Goal: Information Seeking & Learning: Find specific fact

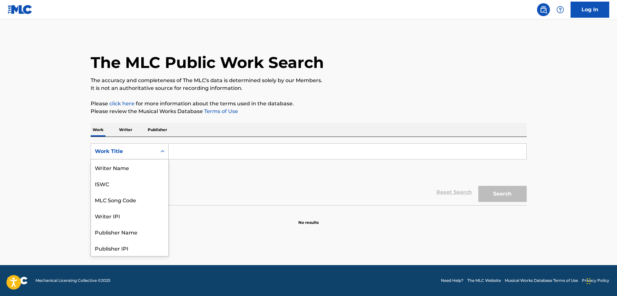
click at [140, 156] on div "Work Title" at bounding box center [124, 151] width 66 height 12
click at [132, 166] on div "Writer Name" at bounding box center [129, 168] width 77 height 16
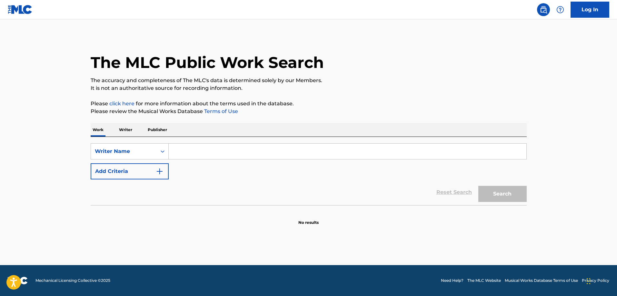
click at [206, 151] on input "Search Form" at bounding box center [348, 151] width 358 height 15
type input "[PERSON_NAME]"
click at [478, 186] on button "Search" at bounding box center [502, 194] width 48 height 16
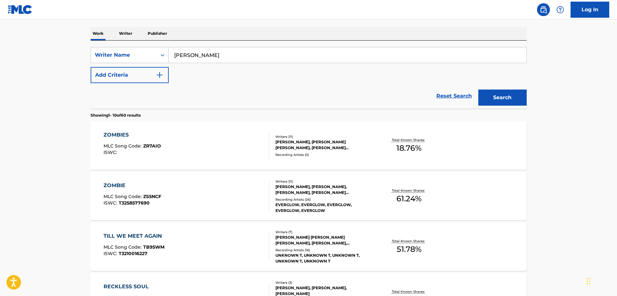
scroll to position [97, 0]
click at [146, 74] on button "Add Criteria" at bounding box center [130, 75] width 78 height 16
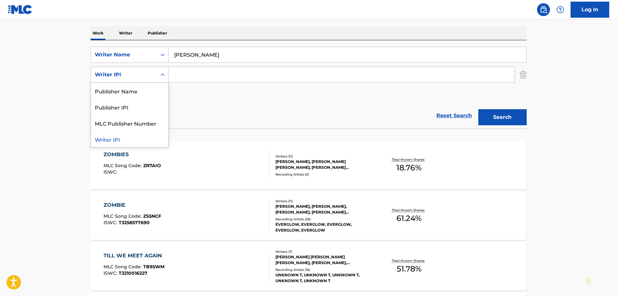
click at [144, 76] on div "Writer IPI" at bounding box center [124, 75] width 58 height 8
click at [144, 57] on div "Writer Name" at bounding box center [124, 55] width 58 height 8
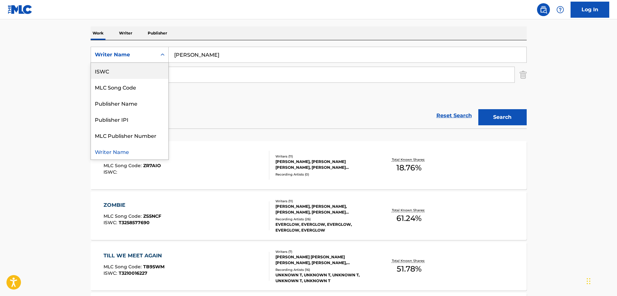
scroll to position [0, 0]
click at [137, 74] on div "Work Title" at bounding box center [129, 71] width 77 height 16
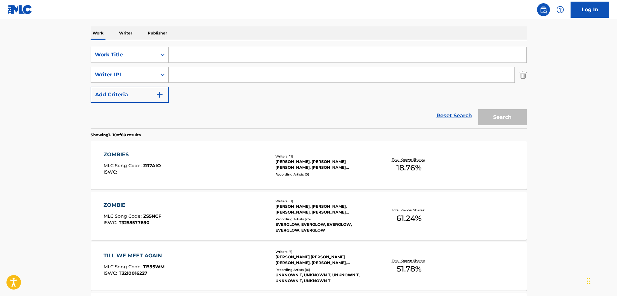
click at [149, 75] on div "Writer IPI" at bounding box center [124, 75] width 58 height 8
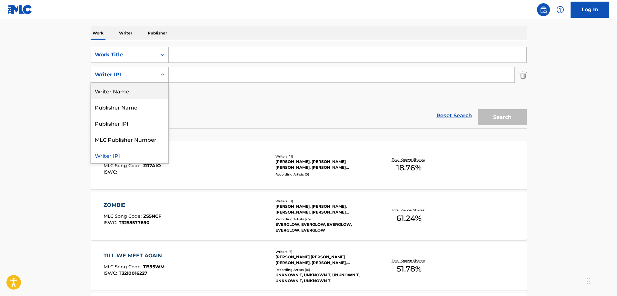
click at [145, 92] on div "Writer Name" at bounding box center [129, 91] width 77 height 16
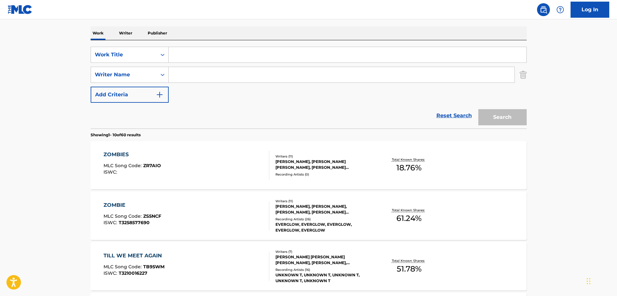
click at [191, 74] on input "Search Form" at bounding box center [342, 74] width 346 height 15
type input "[PERSON_NAME]"
click at [231, 54] on input "Search Form" at bounding box center [348, 54] width 358 height 15
type input "angel cry"
click at [507, 117] on button "Search" at bounding box center [502, 117] width 48 height 16
